Goal: Task Accomplishment & Management: Use online tool/utility

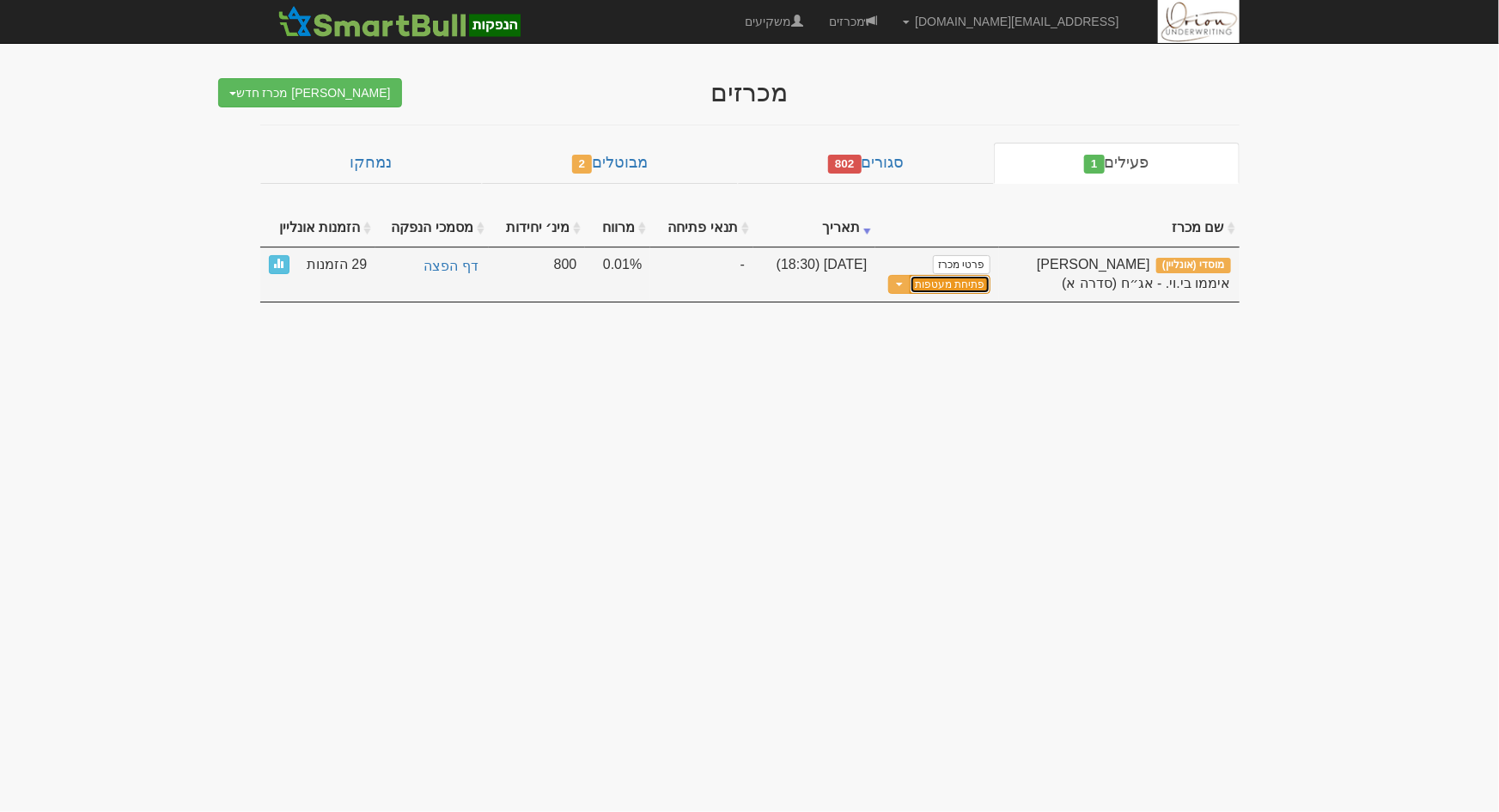
click at [945, 286] on button "פתיחת מעטפות" at bounding box center [950, 285] width 80 height 20
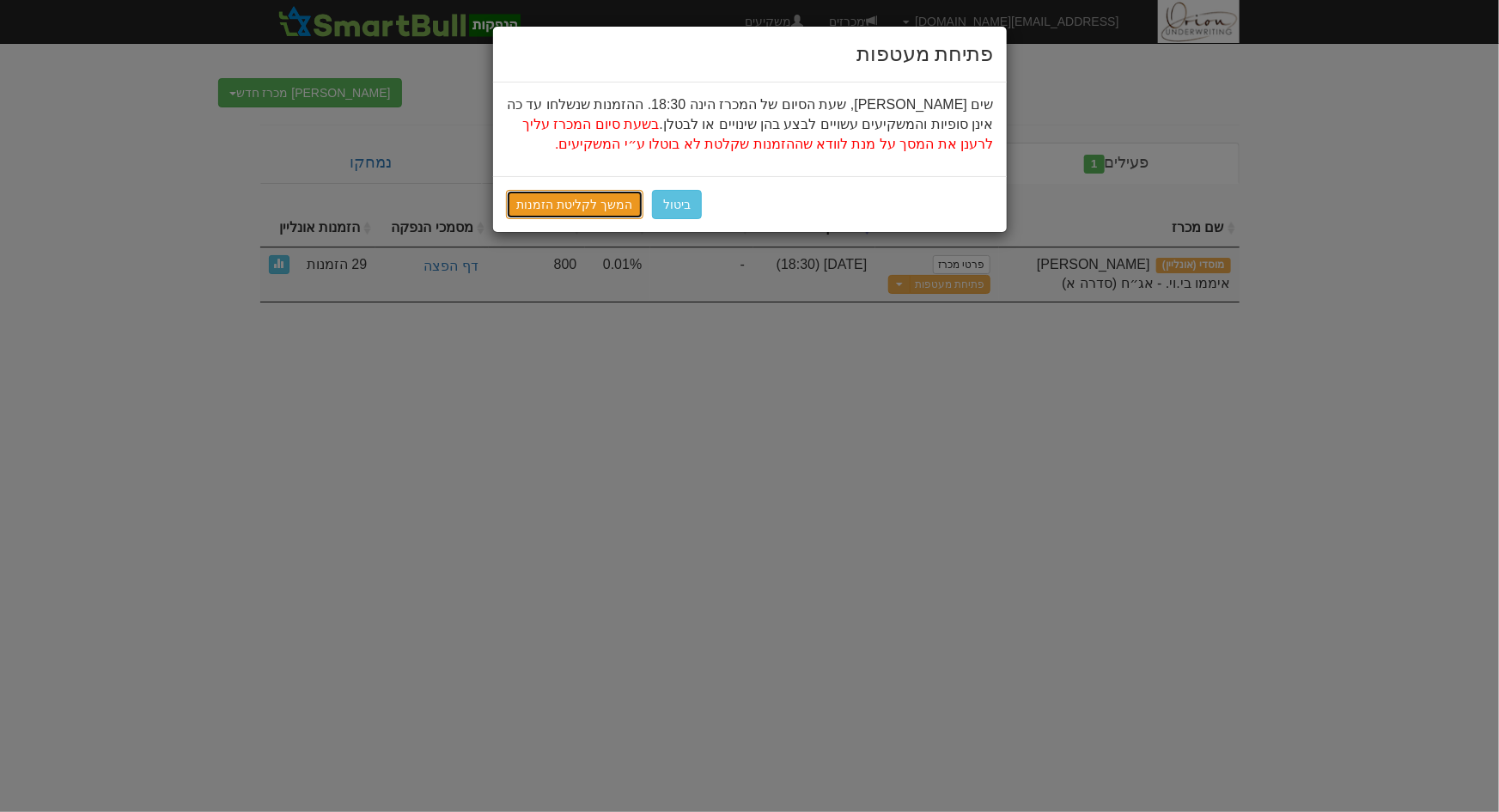
click at [563, 198] on link "המשך לקליטת הזמנות" at bounding box center [575, 204] width 139 height 29
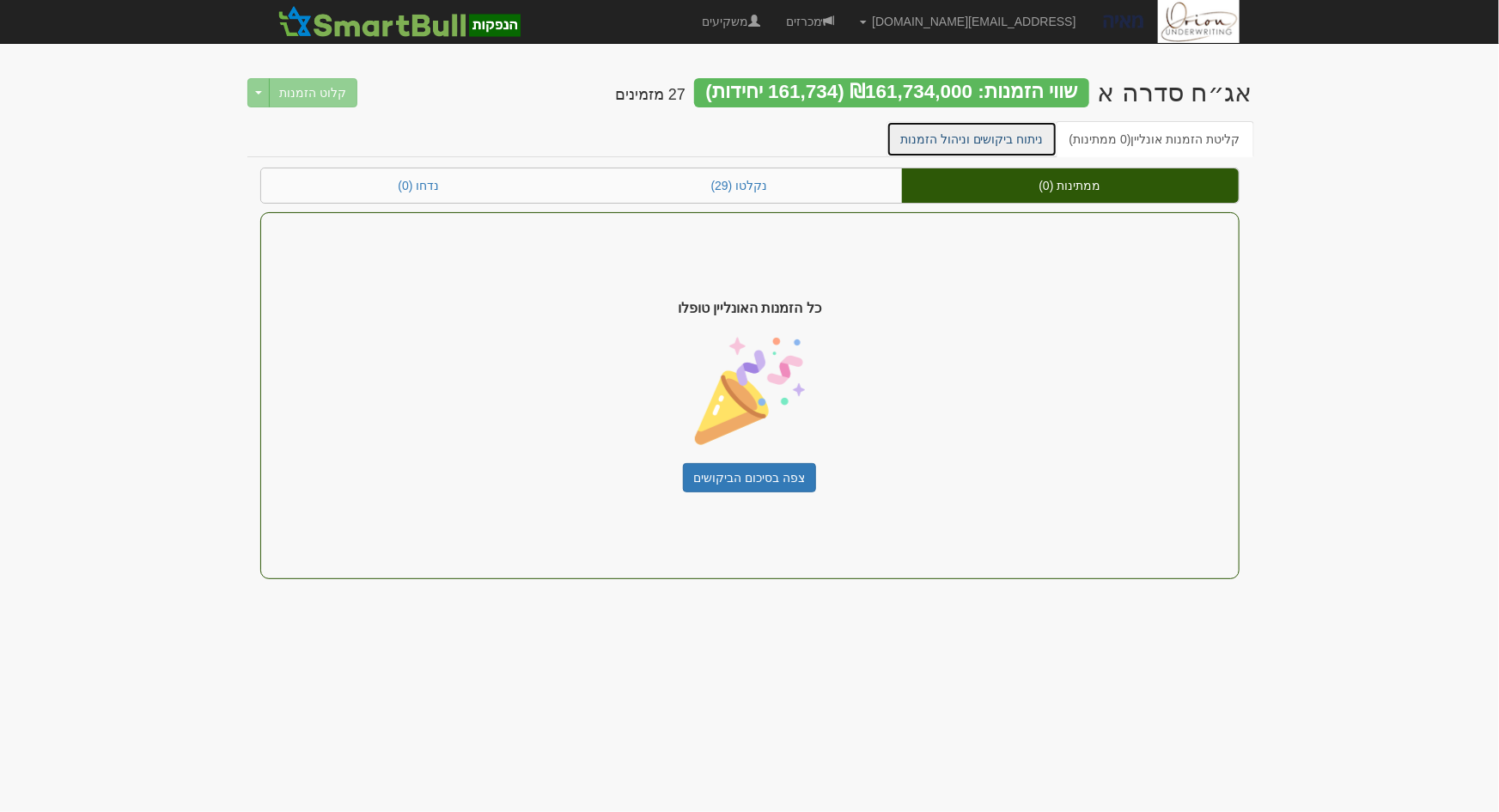
click at [929, 147] on link "ניתוח ביקושים וניהול הזמנות" at bounding box center [971, 140] width 171 height 36
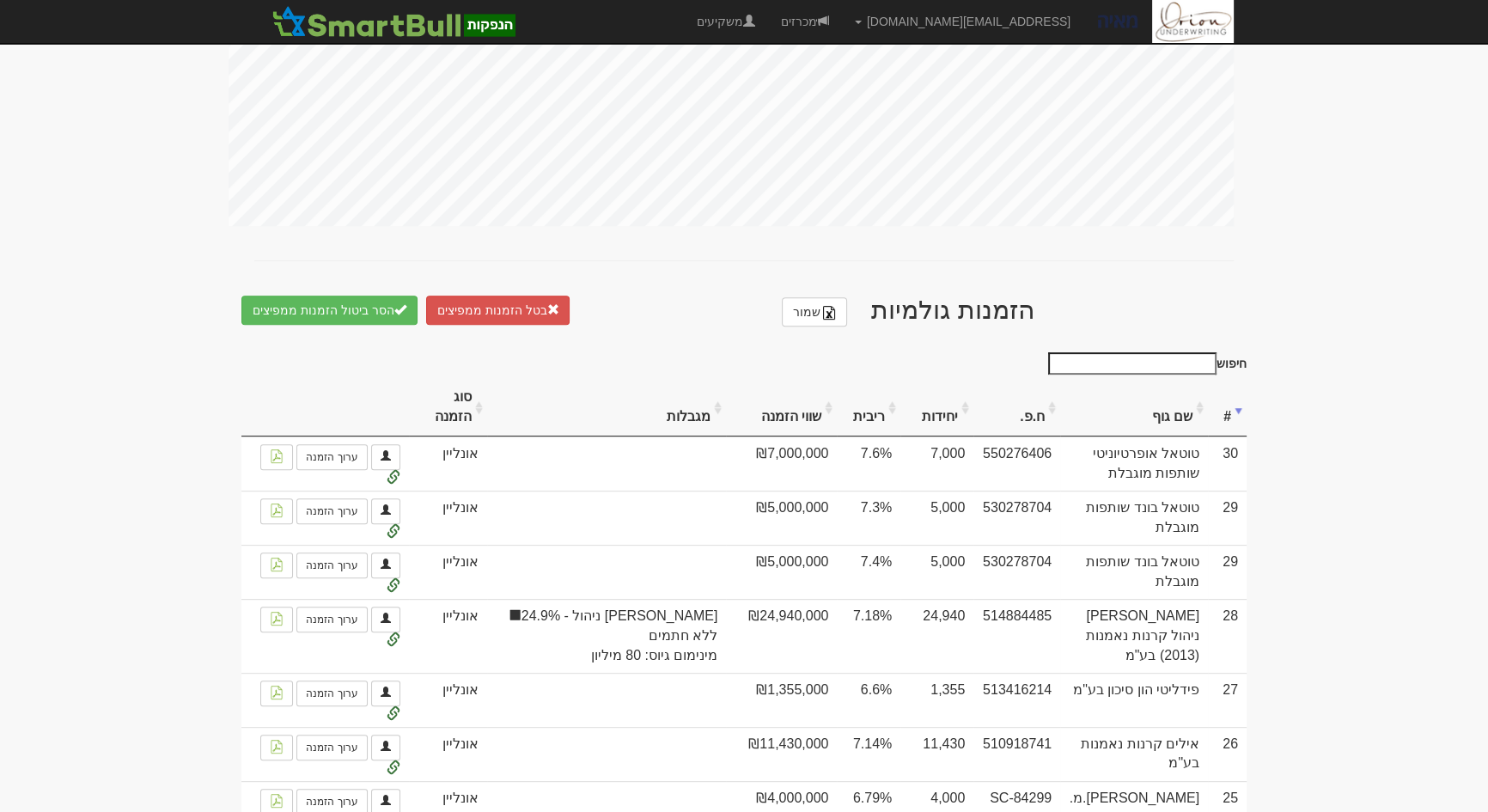
scroll to position [827, 0]
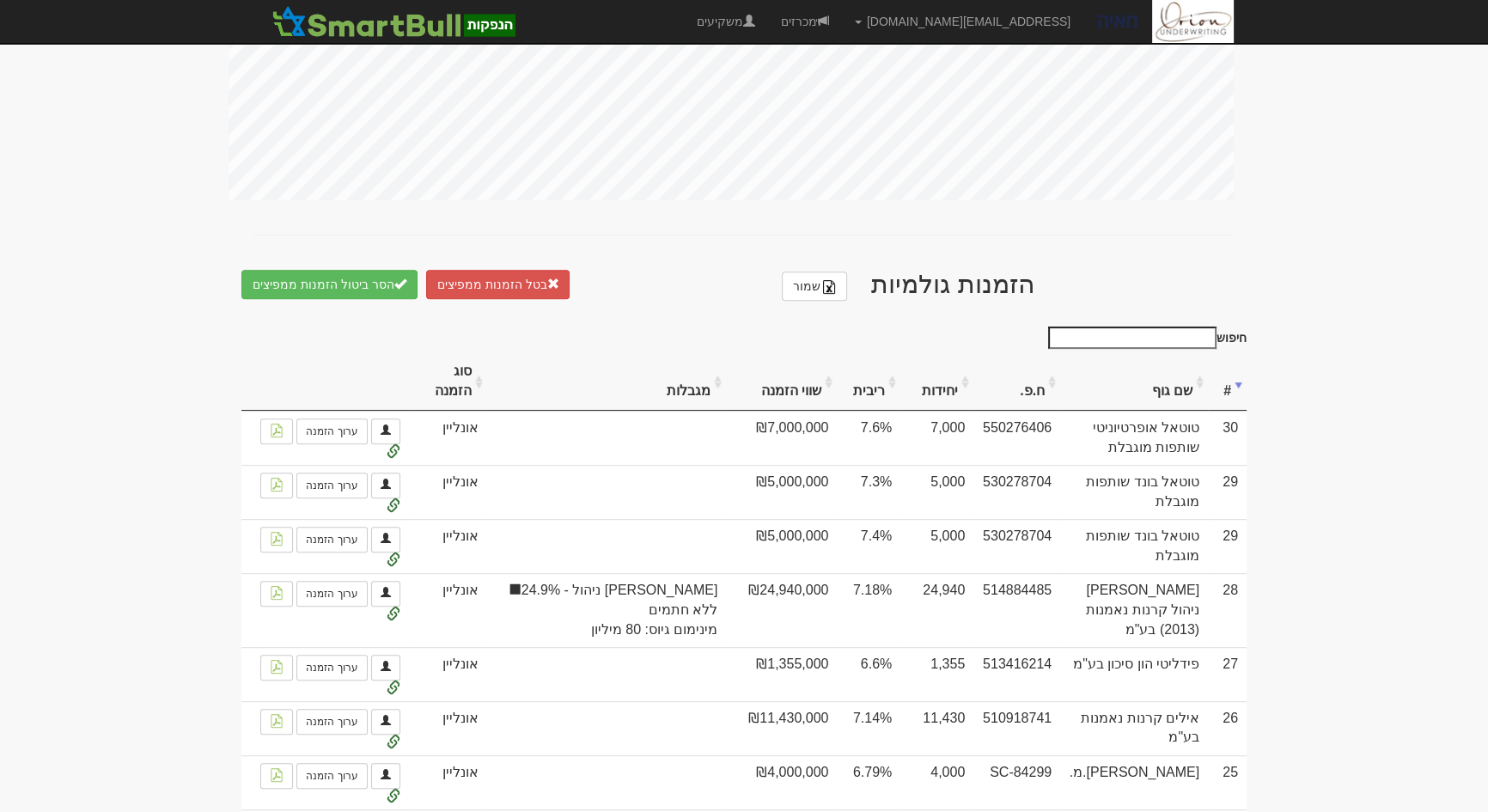
click at [874, 373] on th "ריבית" at bounding box center [869, 381] width 64 height 57
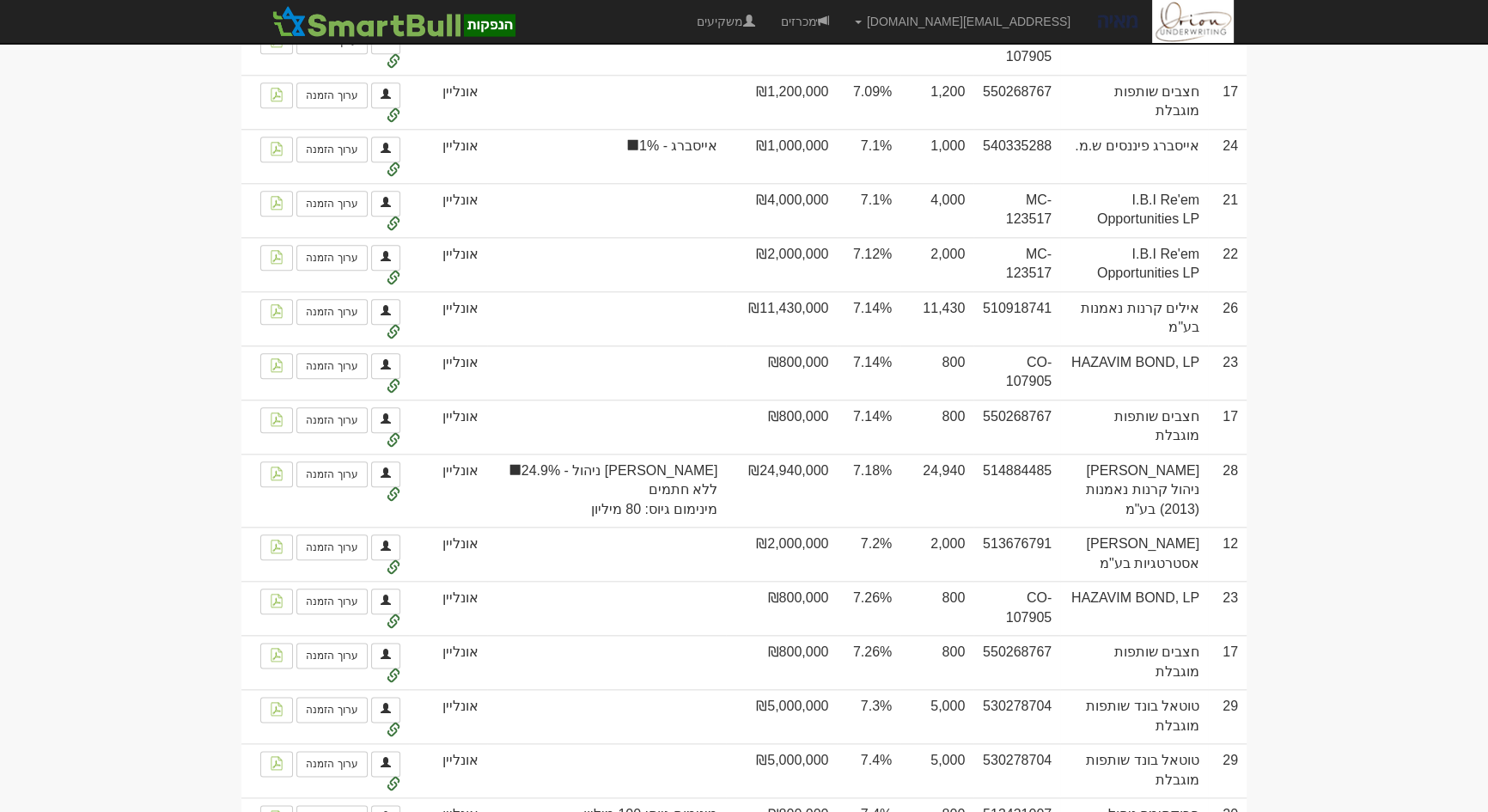
scroll to position [2468, 0]
